Goal: Information Seeking & Learning: Learn about a topic

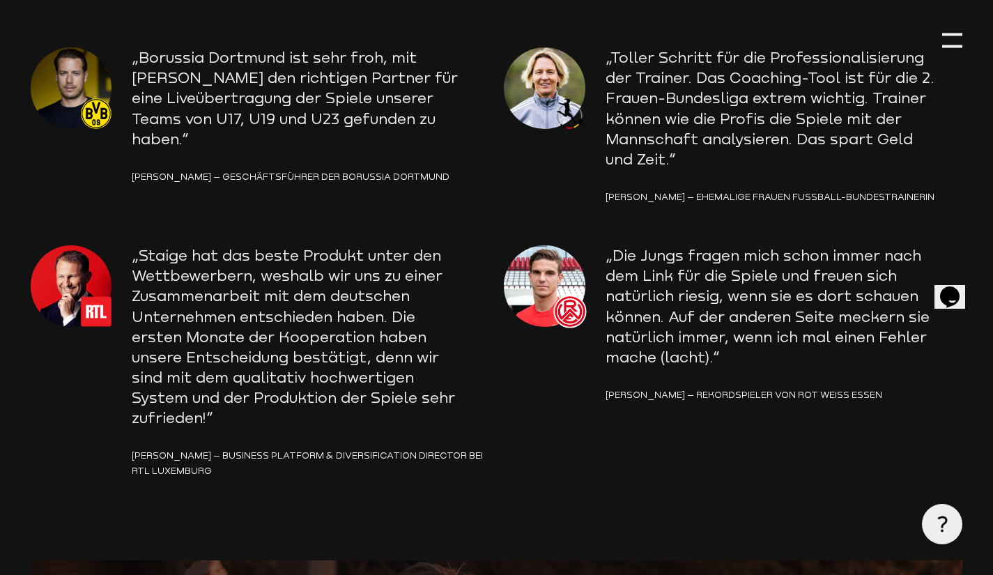
scroll to position [2229, 0]
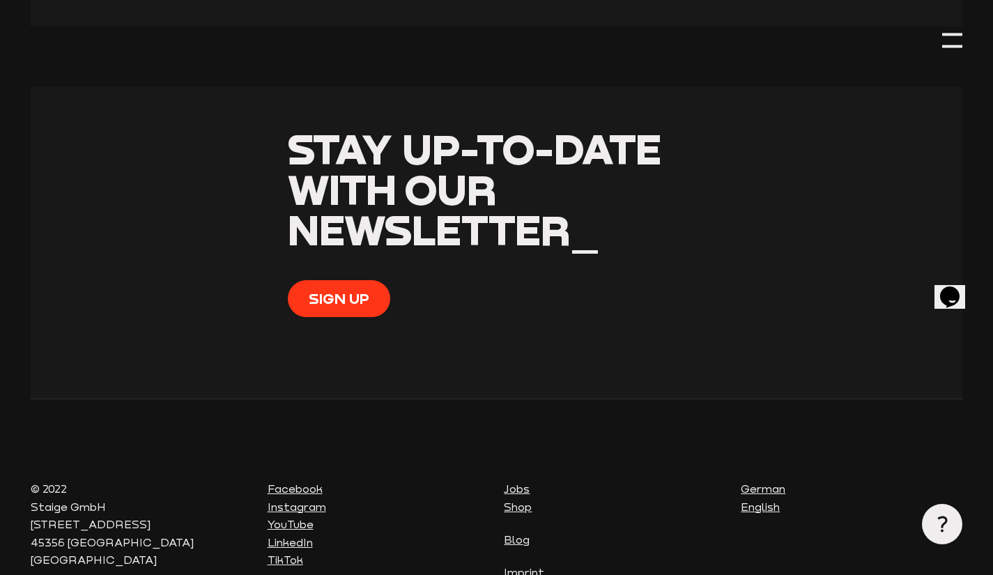
scroll to position [5182, 0]
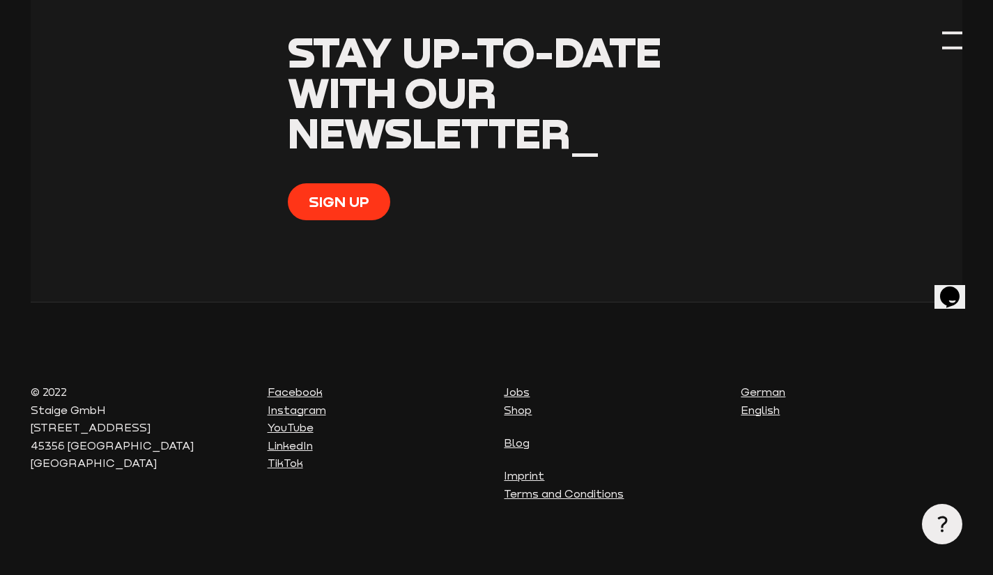
click at [956, 40] on div at bounding box center [952, 41] width 20 height 20
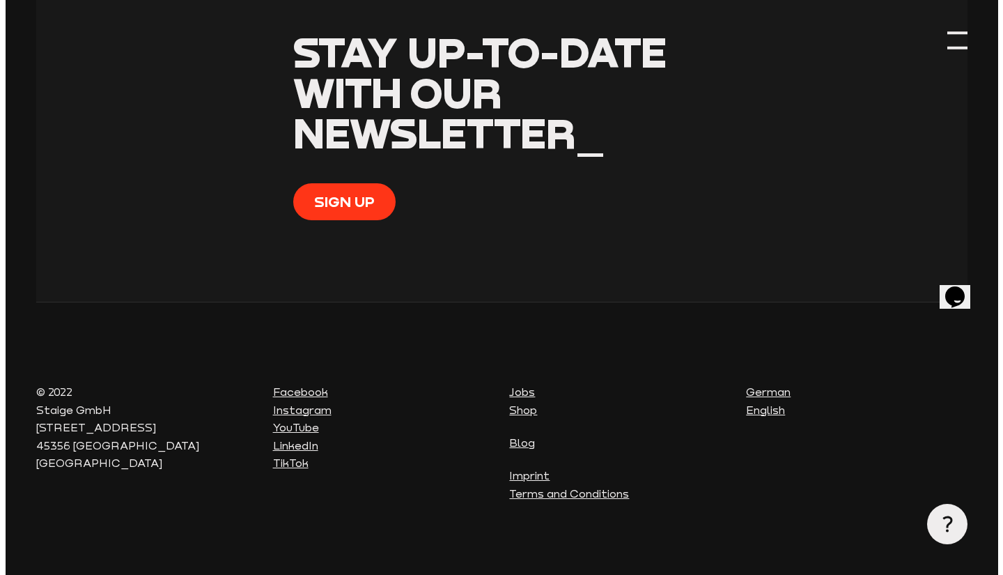
scroll to position [5183, 0]
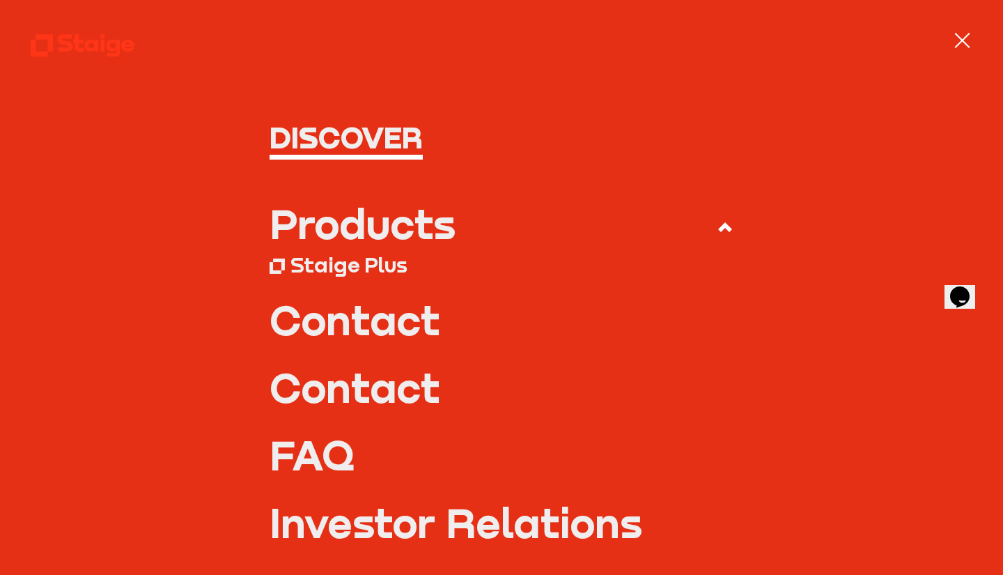
click at [396, 230] on div "Products" at bounding box center [363, 223] width 186 height 40
click at [0, 0] on input "Products" at bounding box center [0, 0] width 0 height 0
click at [383, 229] on div "Products" at bounding box center [363, 223] width 186 height 40
click at [0, 0] on input "Products" at bounding box center [0, 0] width 0 height 0
click at [352, 265] on div "Staige Plus" at bounding box center [348, 265] width 117 height 26
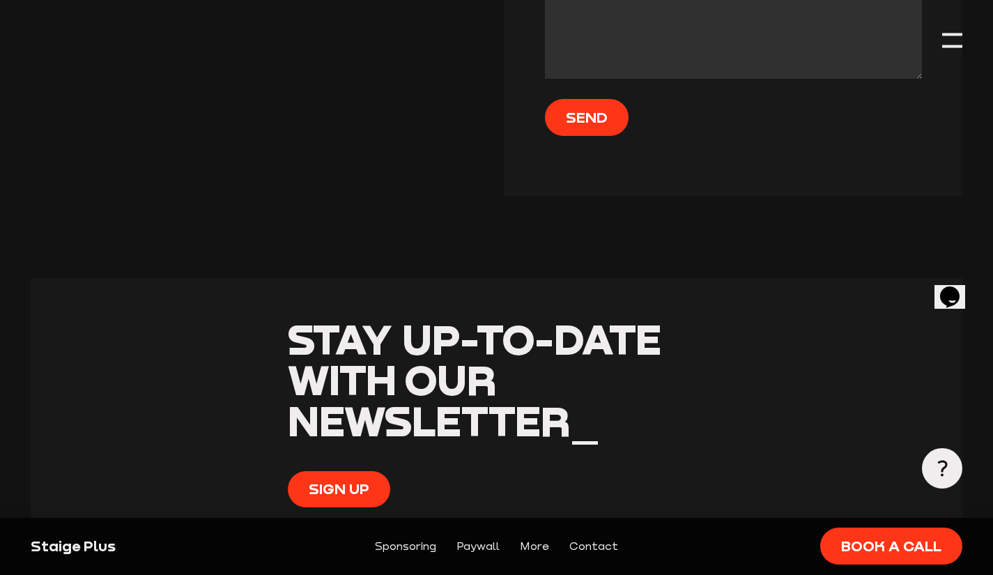
scroll to position [4249, 0]
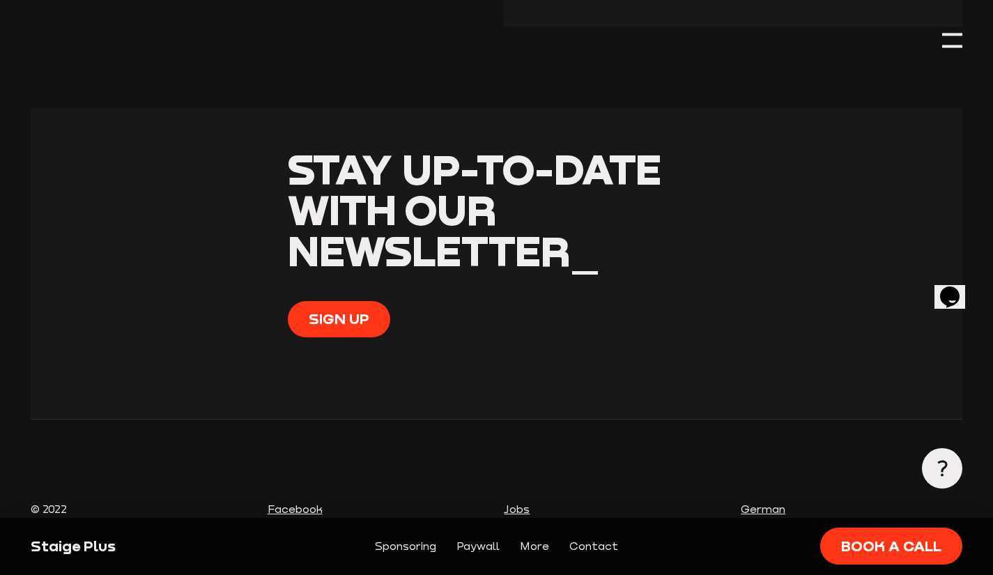
click at [957, 45] on div at bounding box center [952, 41] width 20 height 20
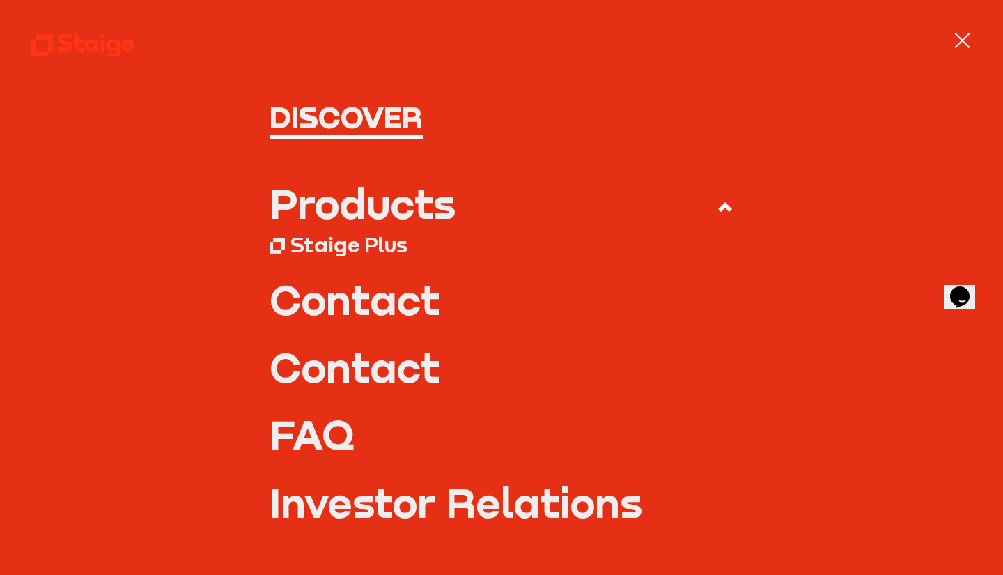
scroll to position [0, 0]
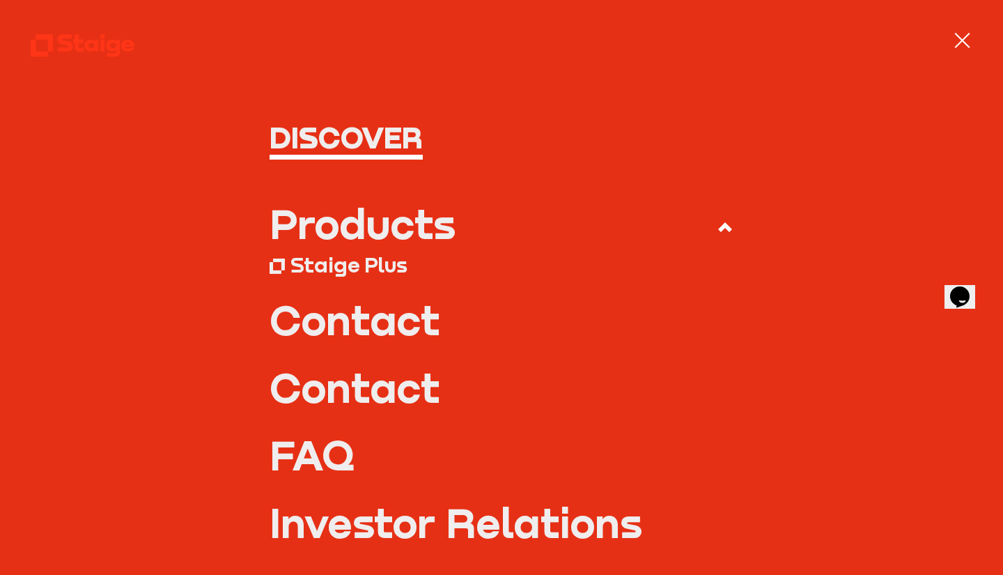
click at [384, 134] on h1 "Discover" at bounding box center [501, 137] width 463 height 31
click at [256, 315] on div "Products Staige Plus Contact Contact FAQ" at bounding box center [502, 386] width 942 height 366
click at [339, 304] on link "Contact" at bounding box center [501, 320] width 463 height 40
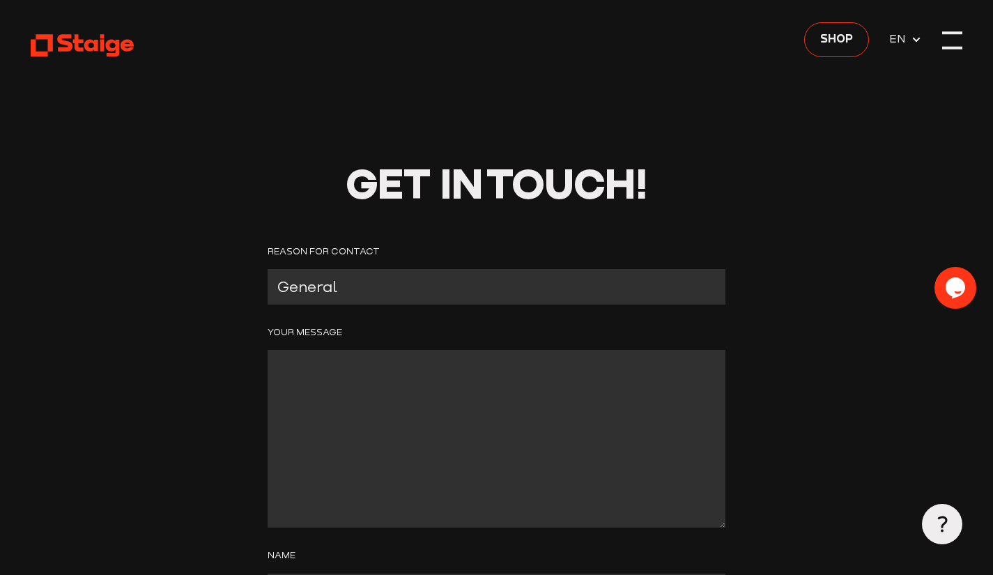
click at [942, 35] on div at bounding box center [952, 41] width 20 height 20
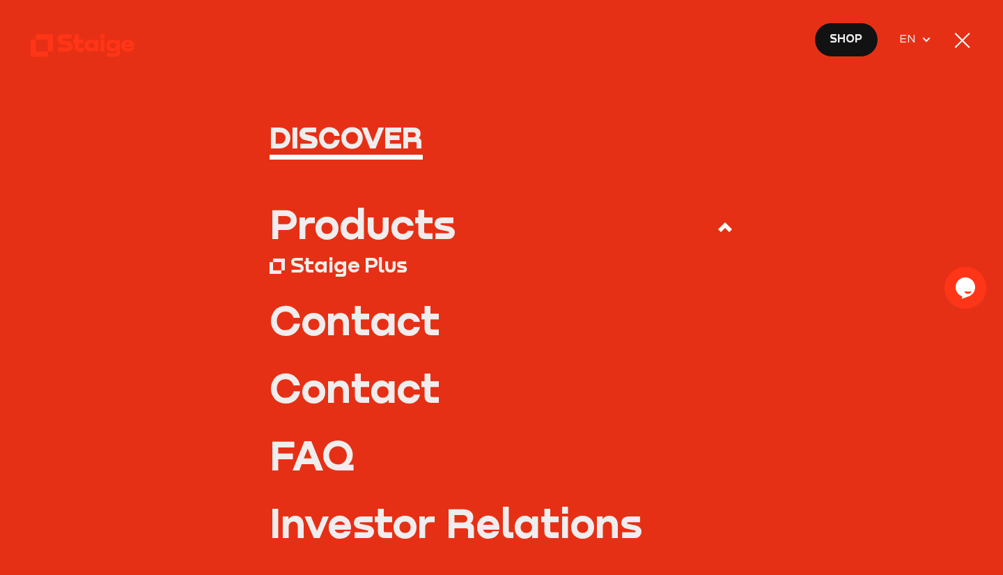
click at [366, 313] on link "Contact" at bounding box center [501, 320] width 463 height 40
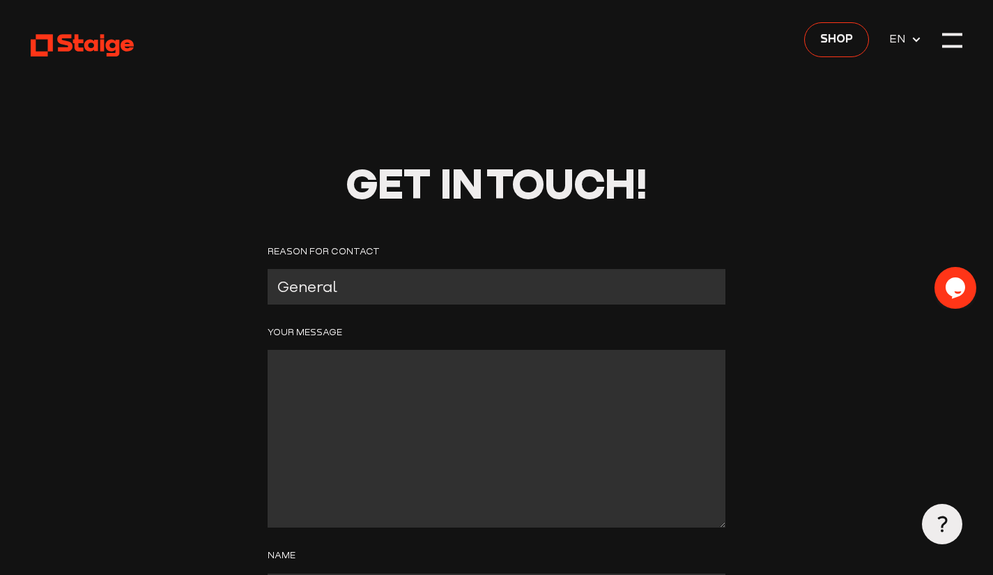
click at [959, 42] on div at bounding box center [952, 41] width 20 height 20
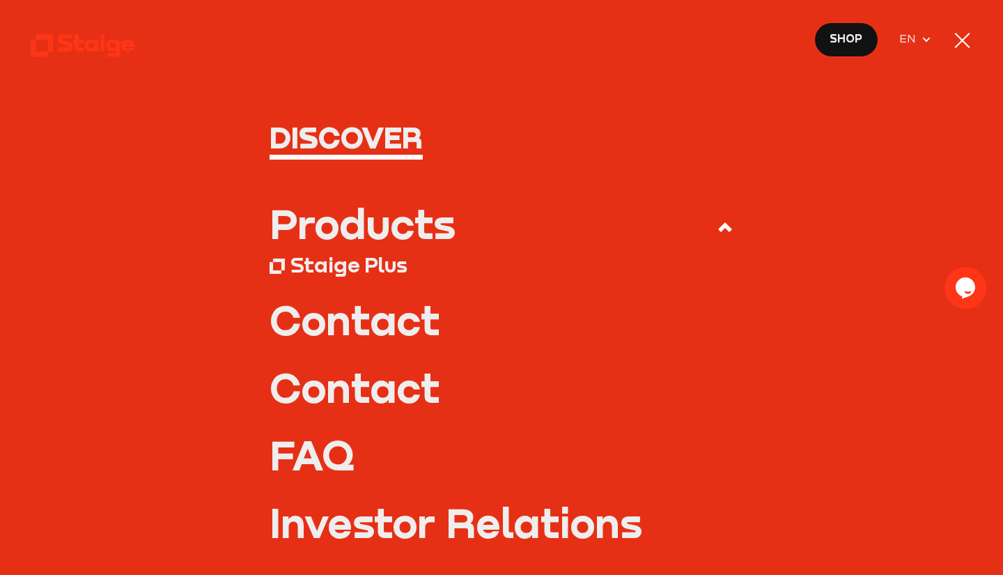
click at [329, 375] on link "Contact" at bounding box center [501, 387] width 463 height 40
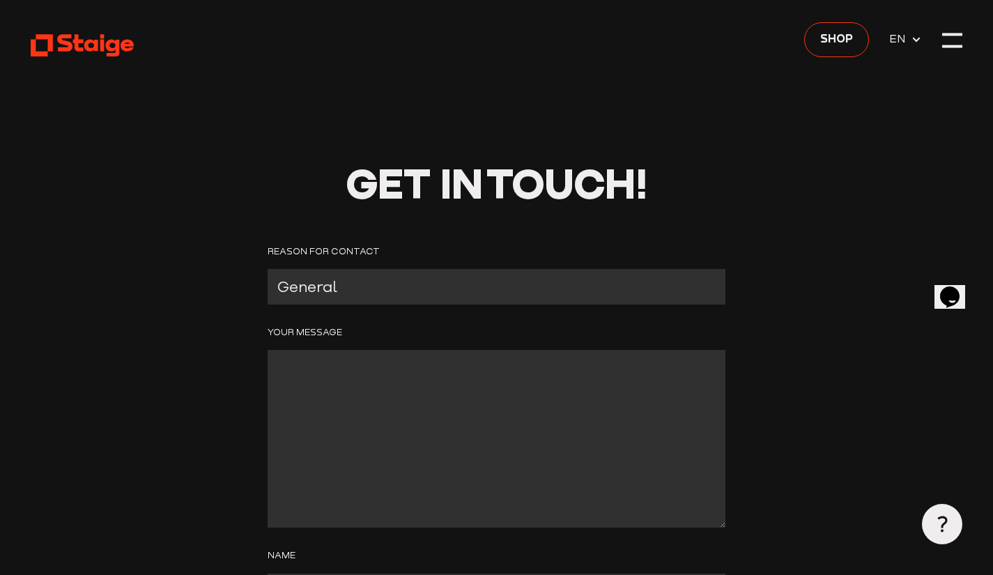
click at [92, 40] on use at bounding box center [82, 46] width 103 height 22
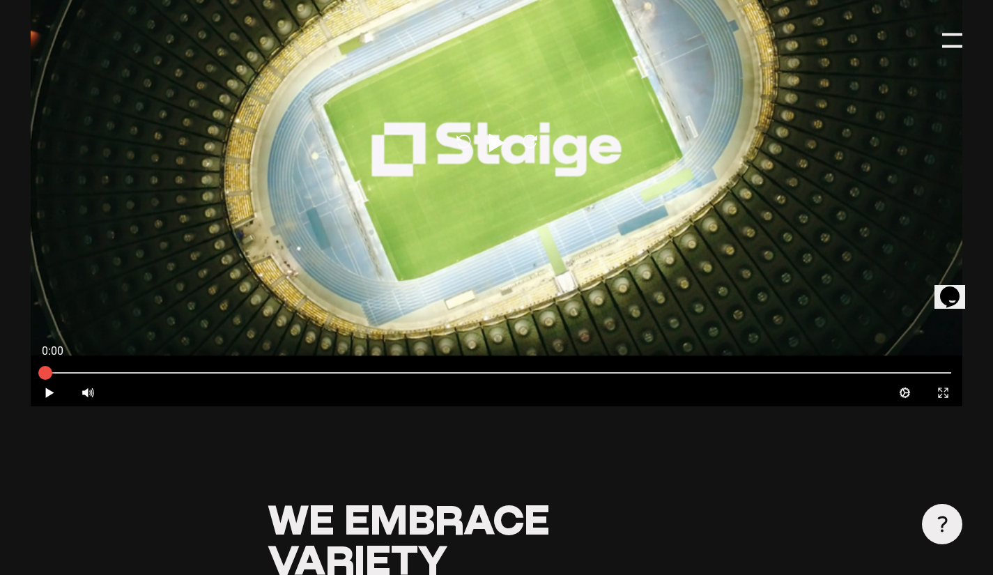
scroll to position [836, 0]
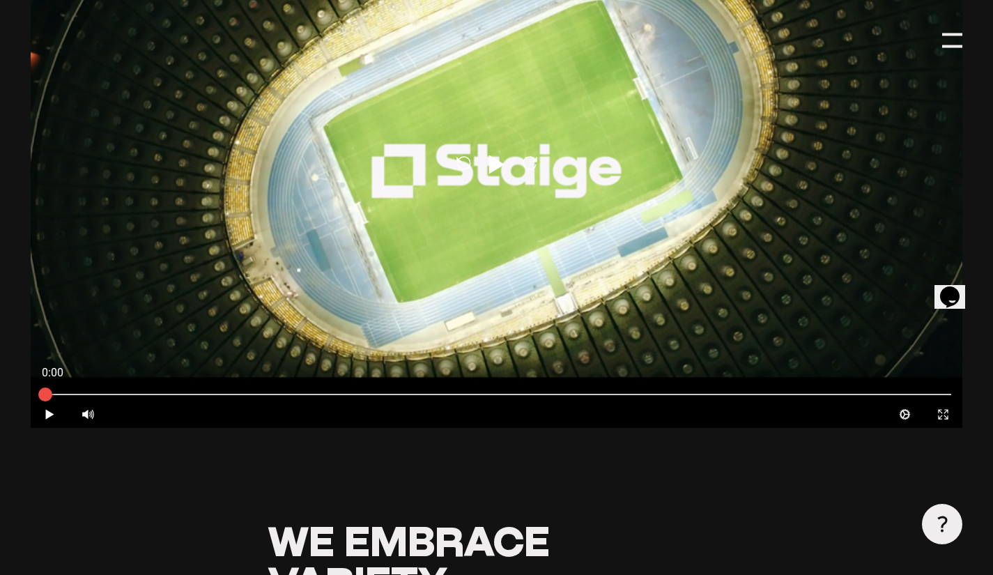
click at [426, 367] on div "0:00" at bounding box center [264, 372] width 466 height 31
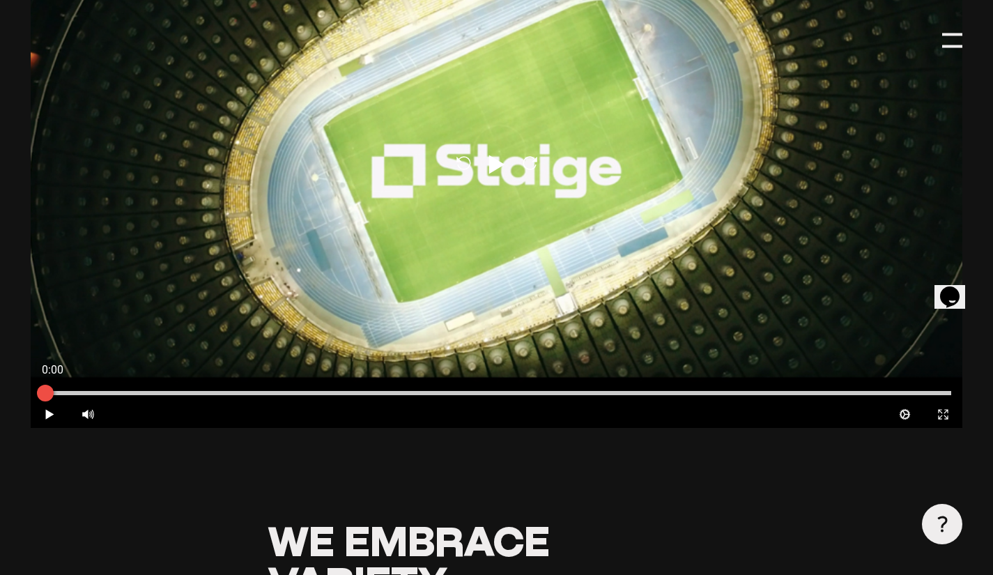
click at [427, 385] on div at bounding box center [497, 392] width 932 height 15
click at [436, 385] on div at bounding box center [497, 392] width 932 height 15
click at [442, 391] on div at bounding box center [497, 393] width 910 height 4
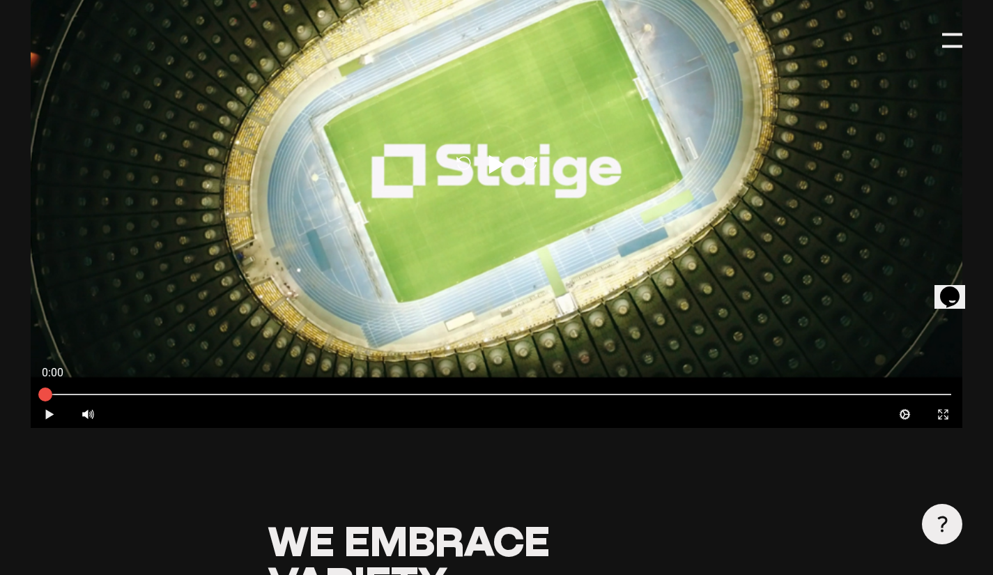
click at [62, 406] on button "Play" at bounding box center [50, 414] width 38 height 27
type input "0.8"
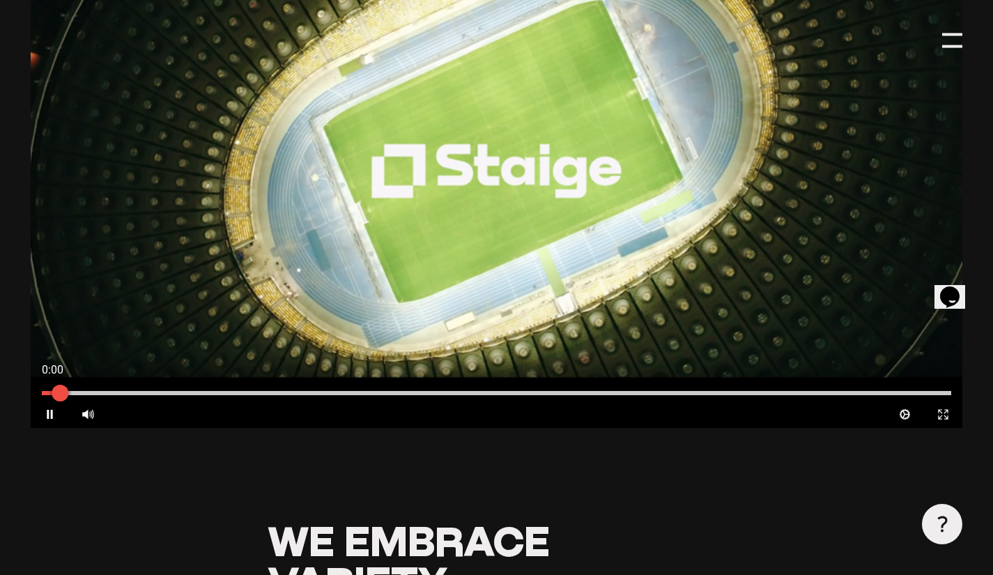
click at [465, 385] on div at bounding box center [497, 392] width 932 height 15
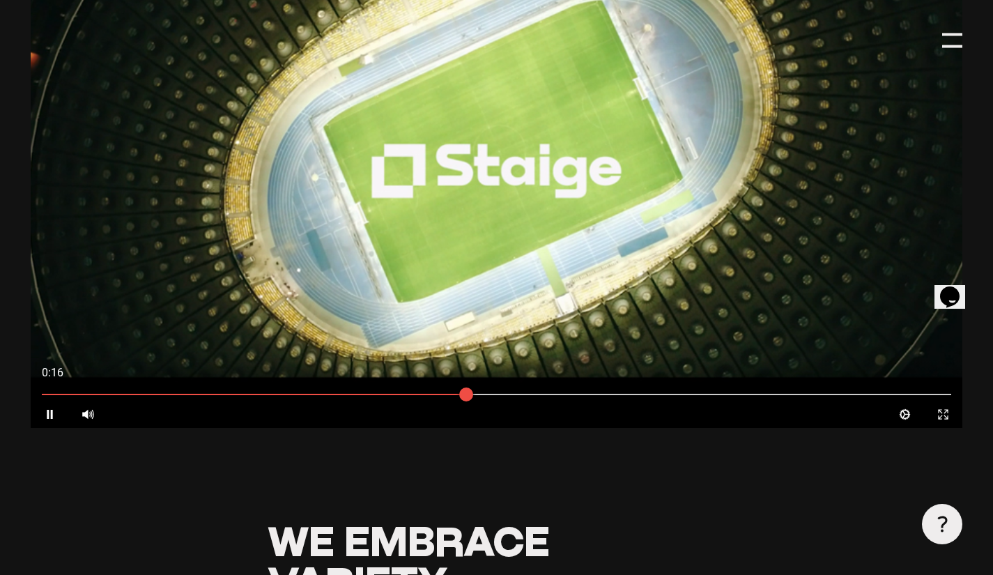
click at [559, 192] on div at bounding box center [497, 165] width 932 height 524
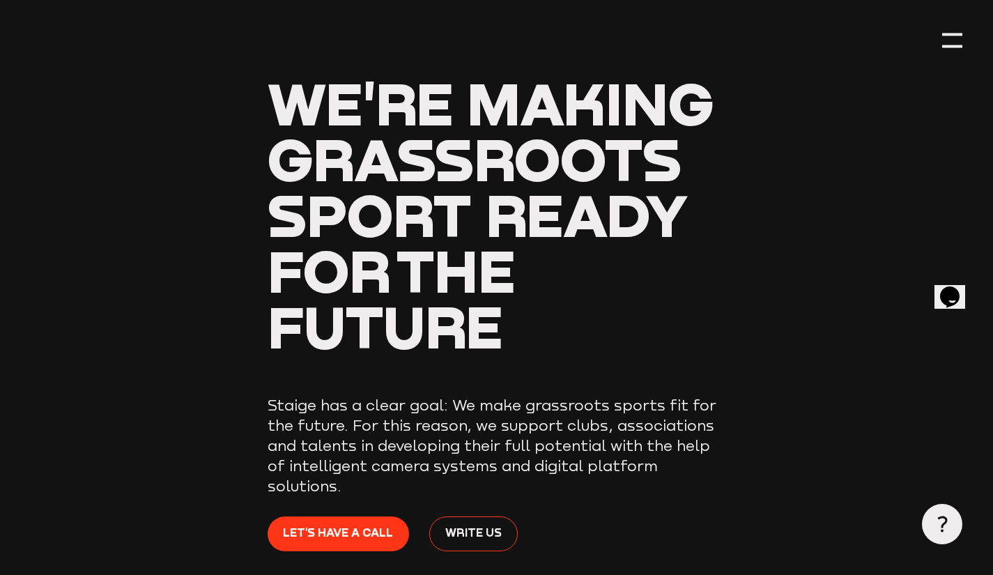
scroll to position [0, 0]
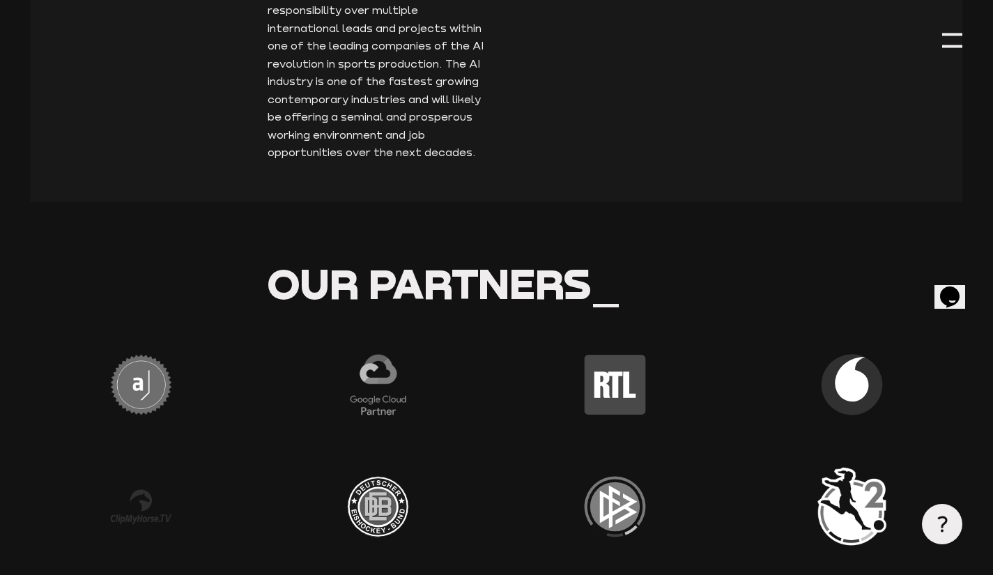
click at [947, 35] on div at bounding box center [952, 41] width 20 height 20
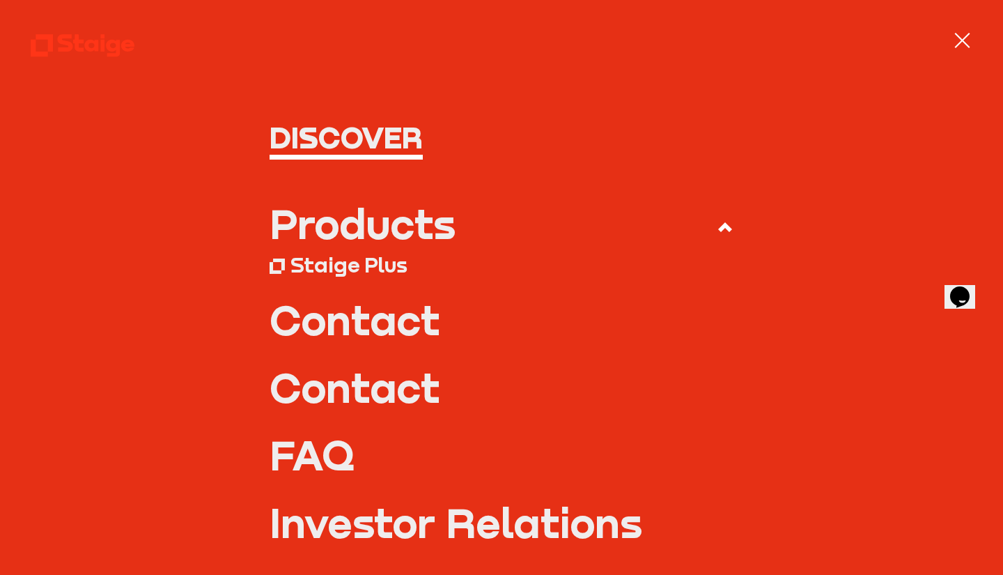
click at [377, 272] on div "Staige Plus" at bounding box center [348, 265] width 117 height 26
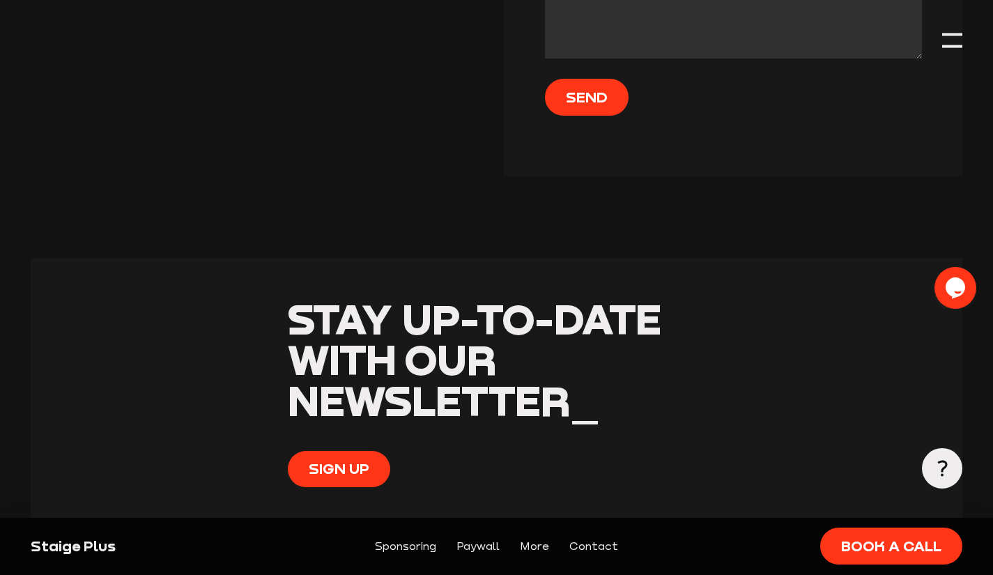
scroll to position [4249, 0]
